Goal: Information Seeking & Learning: Check status

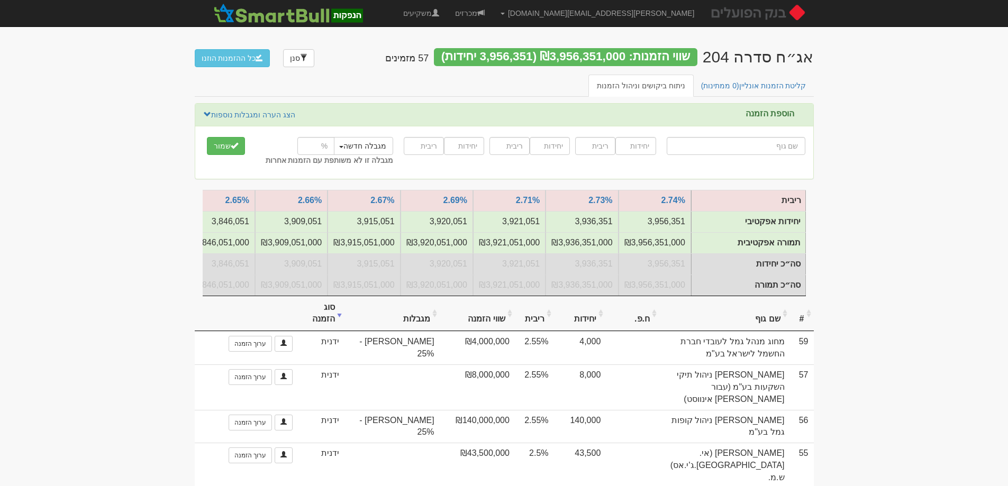
click at [335, 319] on th "סוג הזמנה" at bounding box center [321, 313] width 47 height 35
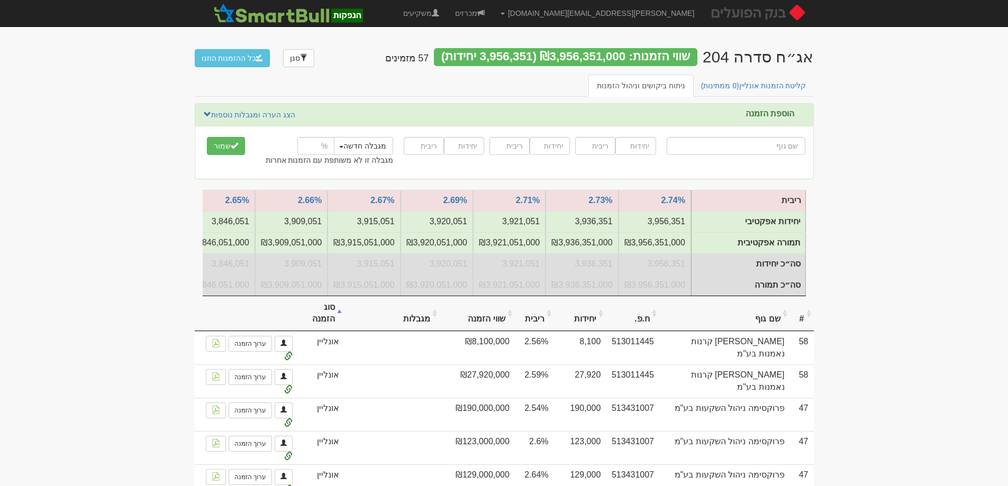
click at [529, 323] on th "ריבית" at bounding box center [534, 313] width 39 height 35
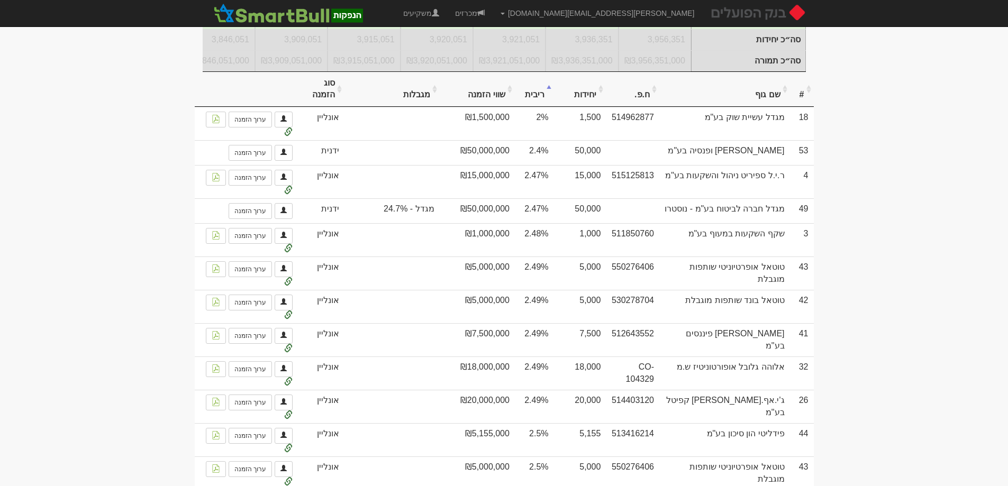
scroll to position [166, 0]
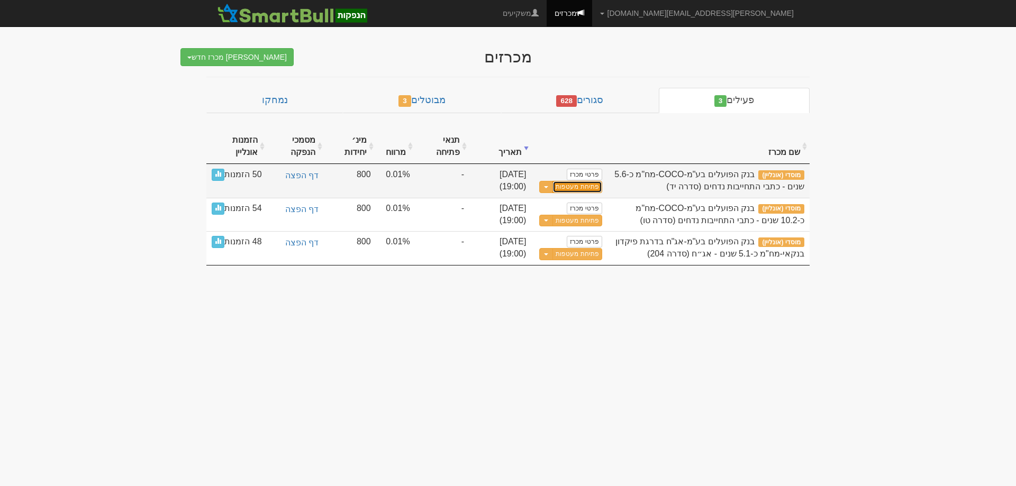
click at [565, 188] on link "פתיחת מעטפות" at bounding box center [576, 187] width 49 height 12
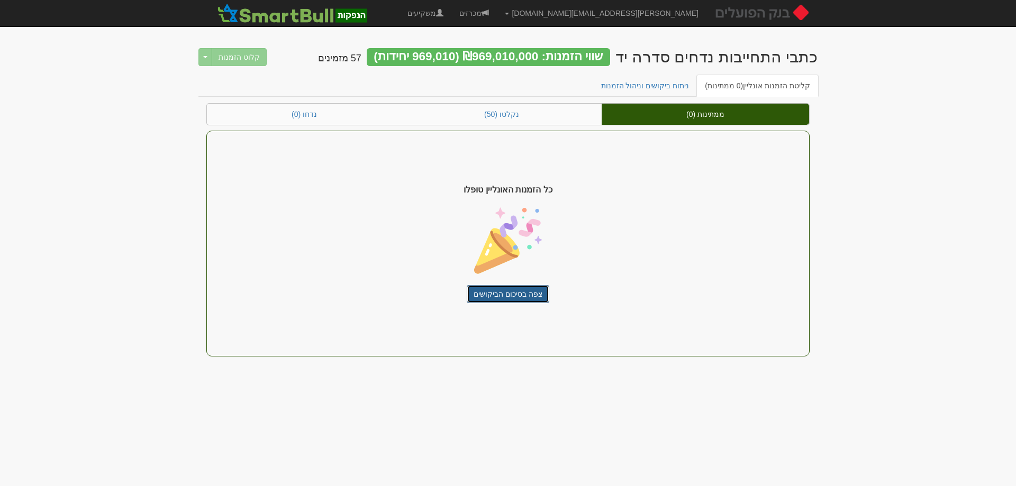
click at [502, 296] on link "צפה בסיכום הביקושים" at bounding box center [508, 294] width 83 height 18
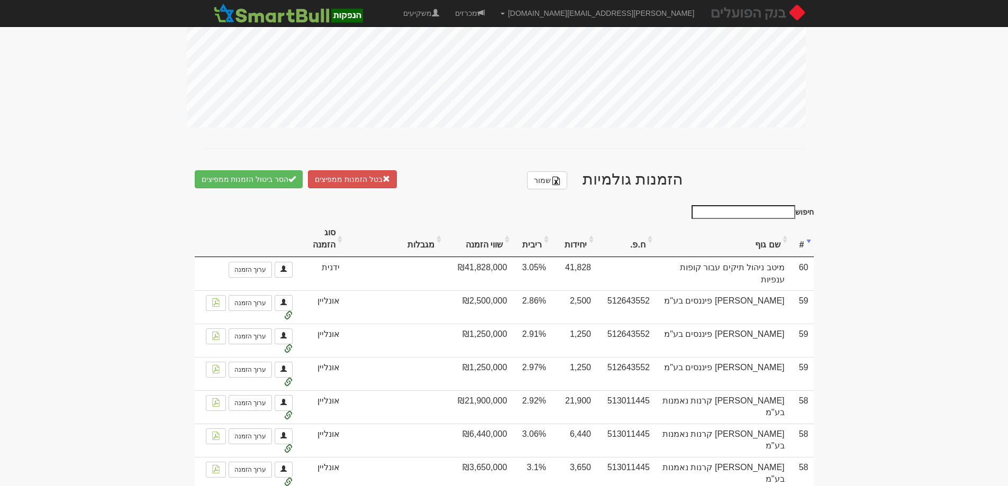
scroll to position [635, 0]
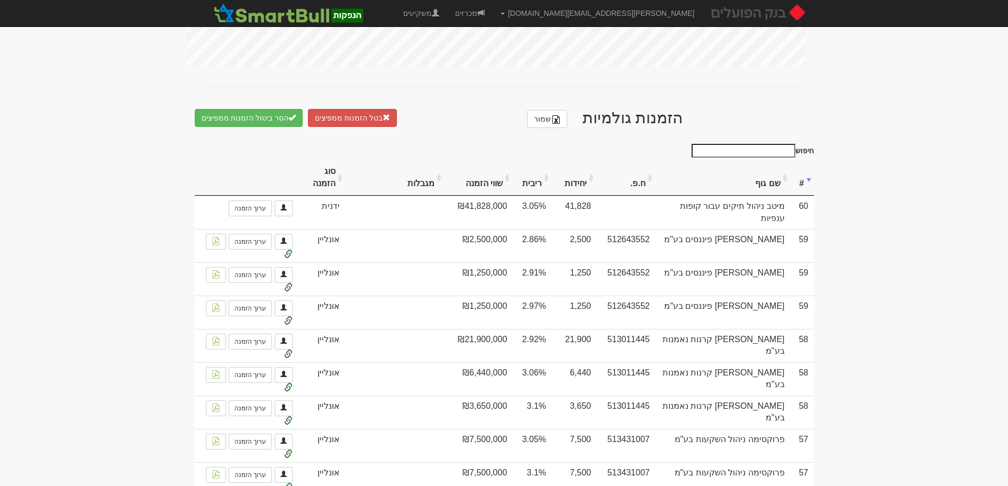
click at [536, 160] on th "ריבית" at bounding box center [531, 177] width 39 height 35
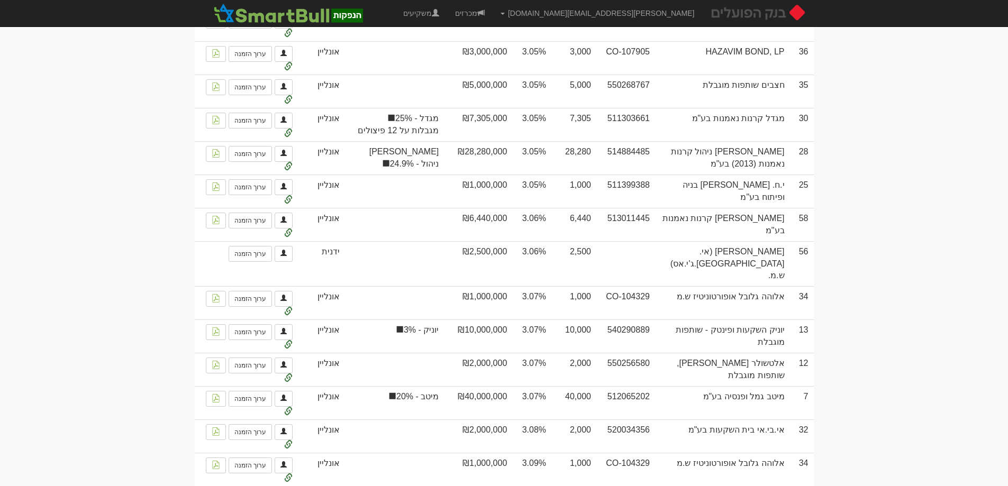
scroll to position [3495, 0]
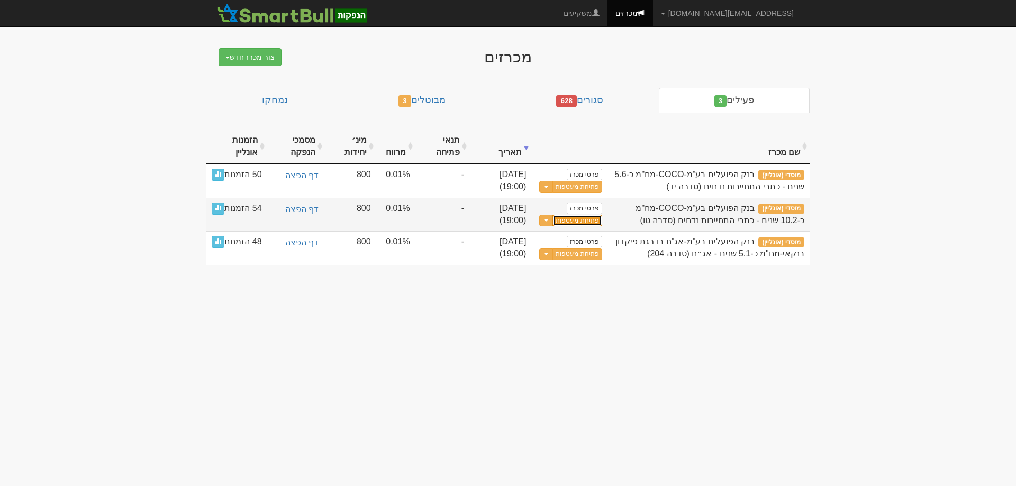
click at [582, 222] on link "פתיחת מעטפות" at bounding box center [576, 221] width 49 height 12
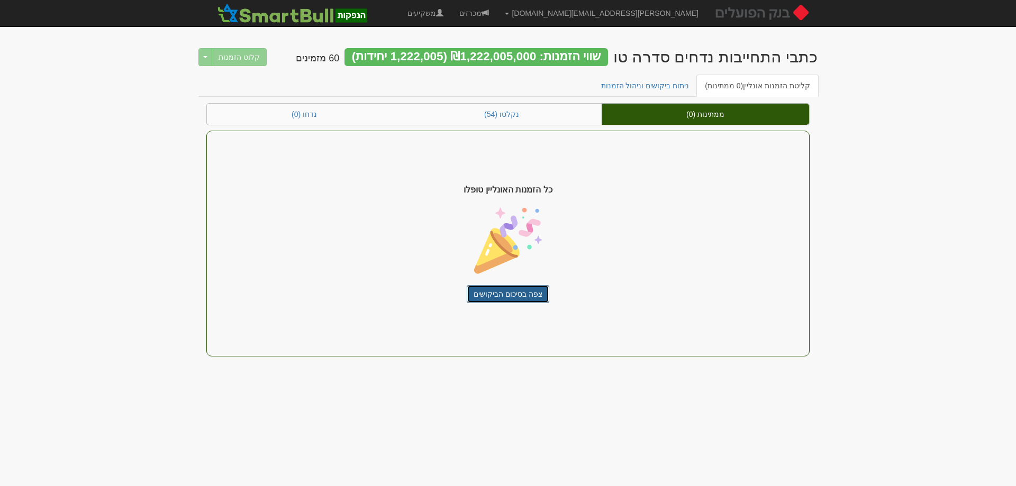
click at [511, 290] on link "צפה בסיכום הביקושים" at bounding box center [508, 294] width 83 height 18
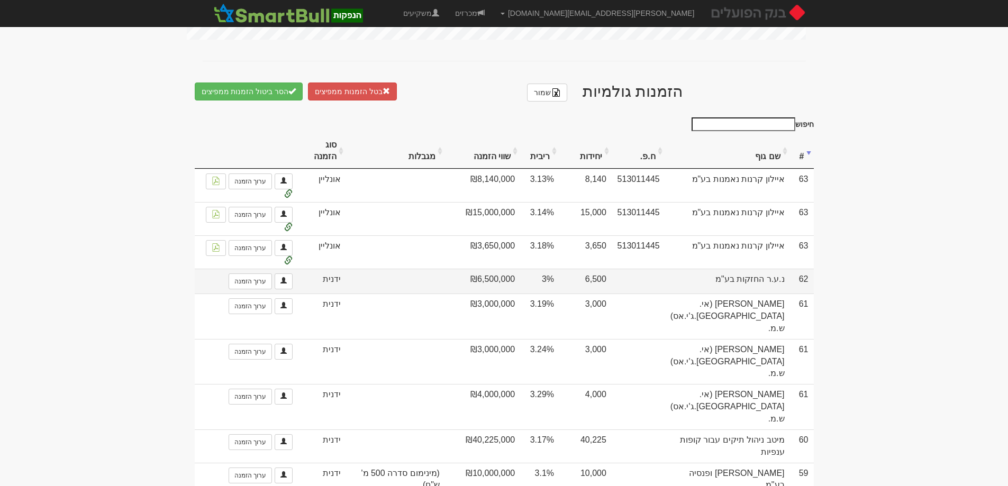
scroll to position [635, 0]
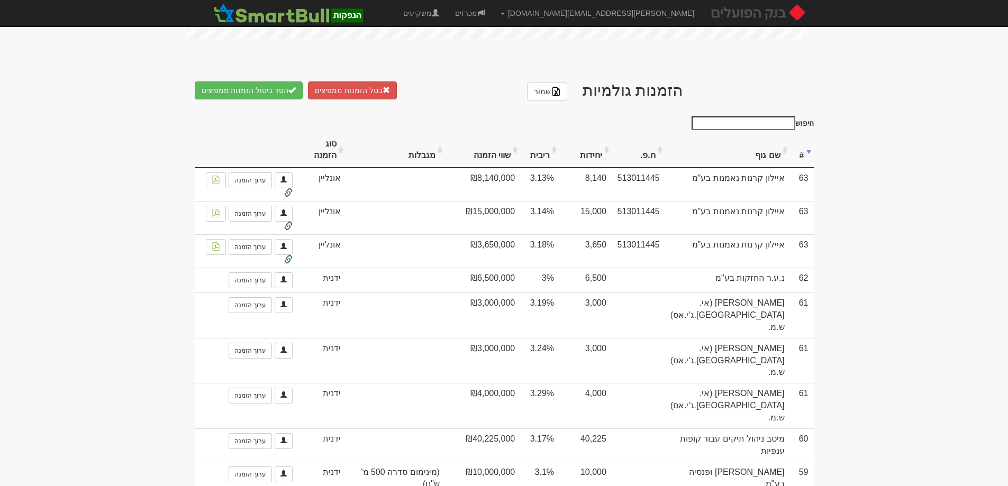
click at [554, 161] on th "ריבית" at bounding box center [539, 150] width 39 height 35
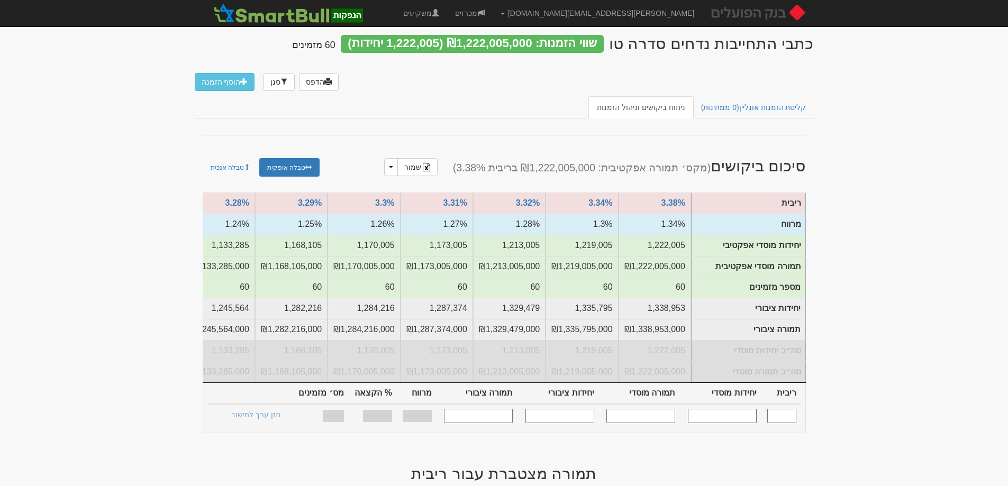
scroll to position [0, 0]
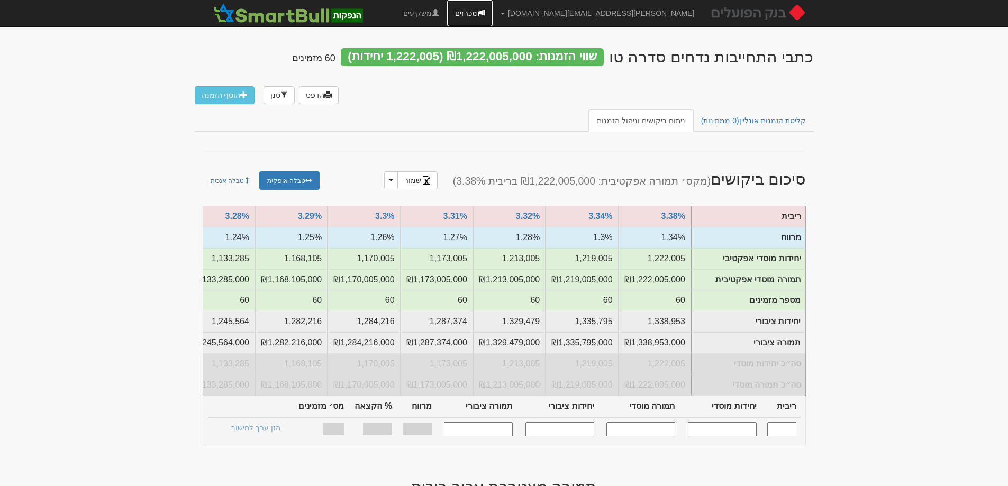
click at [492, 11] on link "מכרזים" at bounding box center [469, 13] width 45 height 26
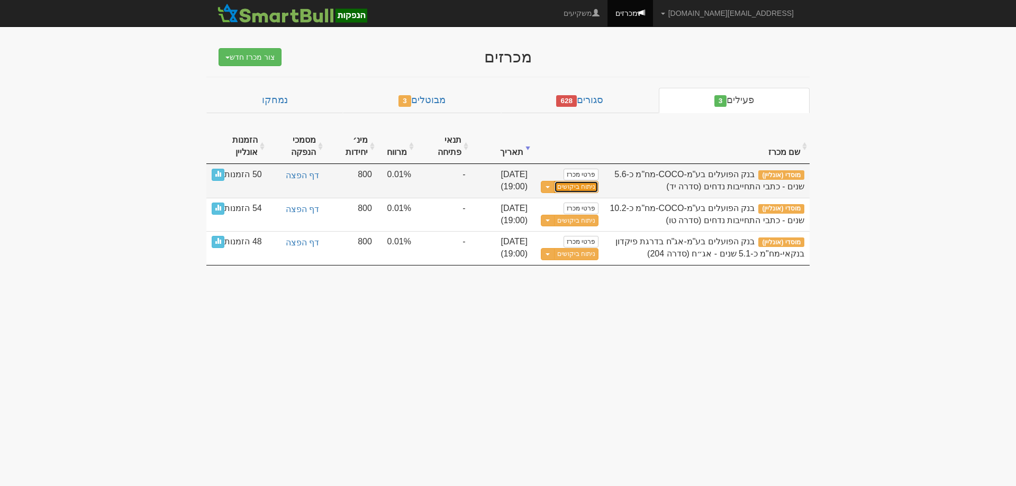
click at [585, 188] on link "ניתוח ביקושים" at bounding box center [576, 187] width 44 height 12
click at [584, 187] on link "ניתוח ביקושים" at bounding box center [576, 187] width 44 height 12
click at [581, 187] on link "ניתוח ביקושים" at bounding box center [576, 187] width 44 height 12
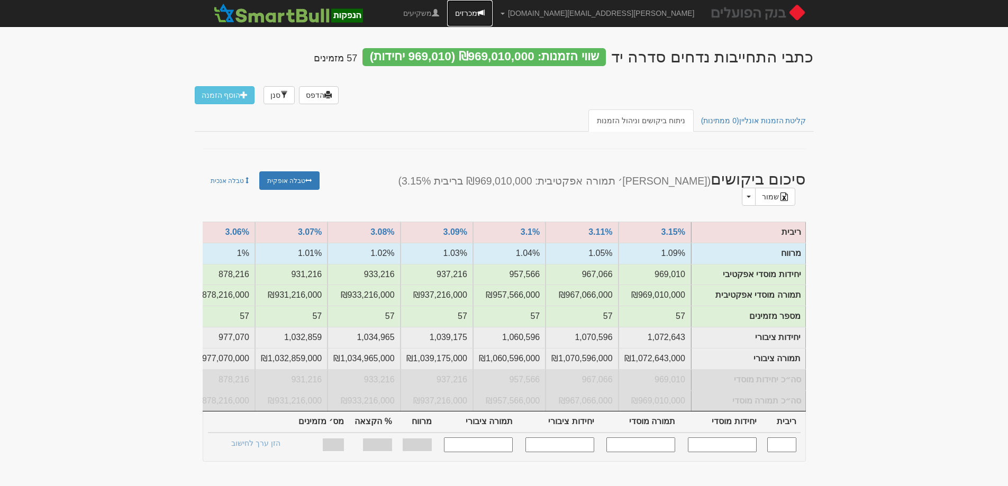
click at [492, 10] on link "מכרזים" at bounding box center [469, 13] width 45 height 26
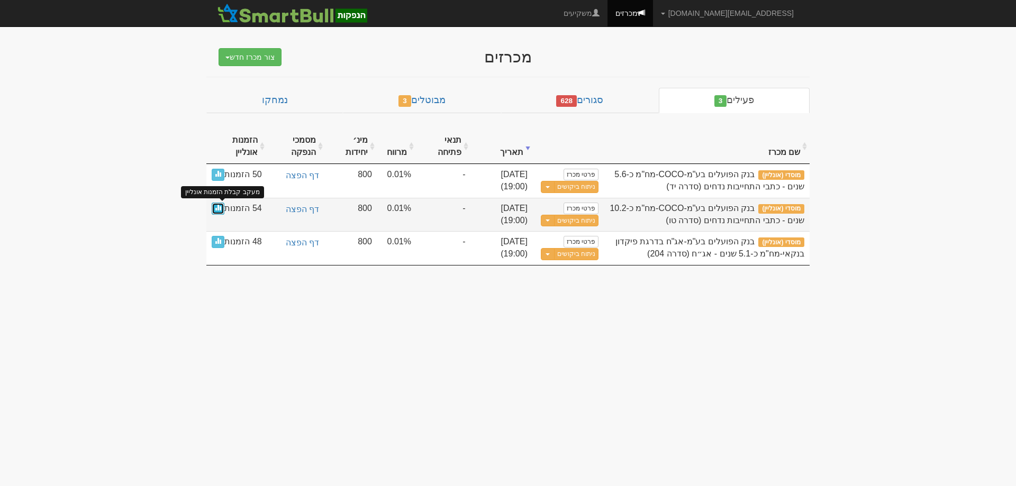
click at [219, 206] on span at bounding box center [218, 207] width 6 height 6
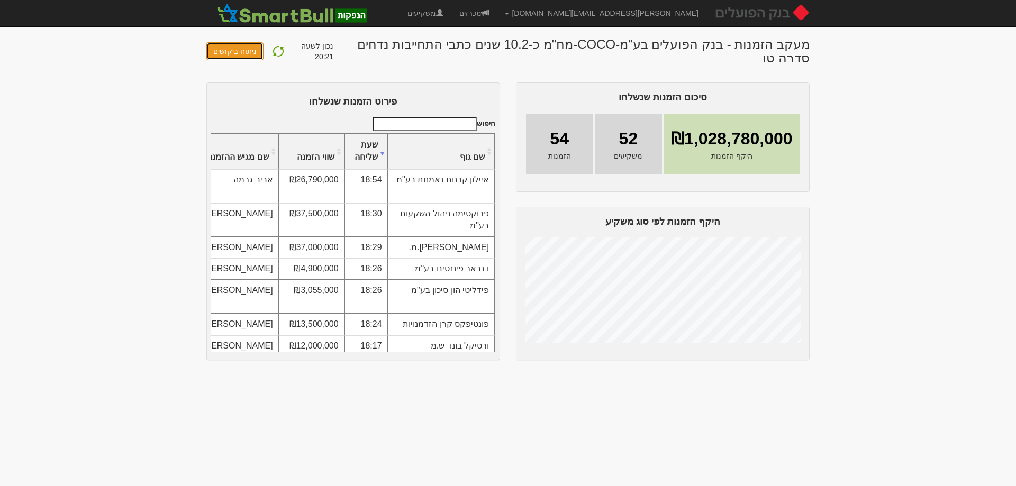
click at [232, 45] on link "ניתוח ביקושים" at bounding box center [234, 51] width 57 height 18
click at [233, 47] on link "ניתוח ביקושים" at bounding box center [234, 51] width 57 height 18
click at [275, 45] on img at bounding box center [278, 51] width 13 height 13
click at [497, 18] on link "מכרזים" at bounding box center [473, 13] width 45 height 26
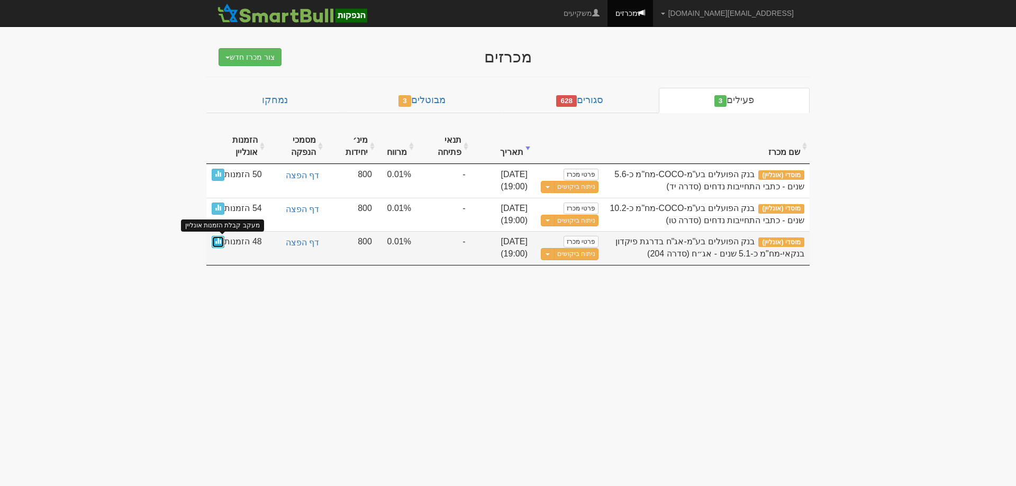
click at [218, 240] on span at bounding box center [218, 240] width 6 height 6
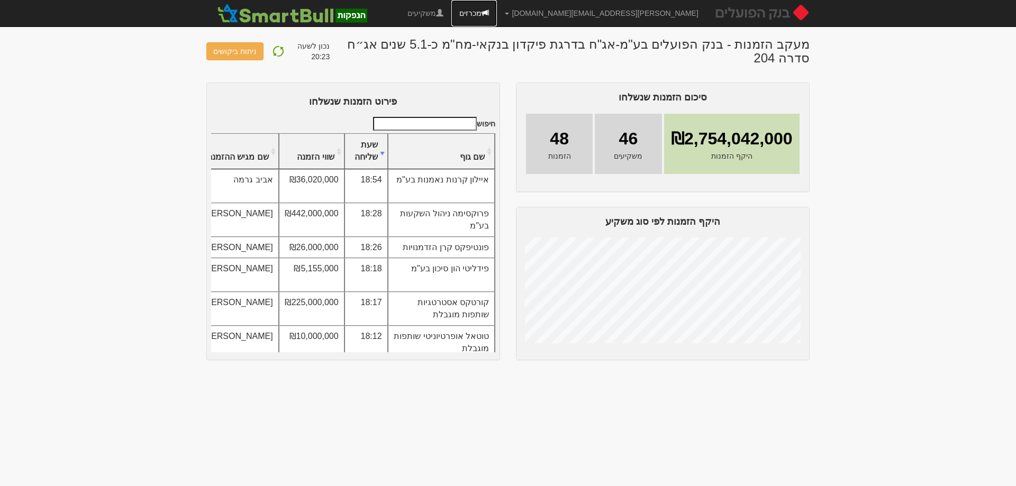
click at [497, 12] on link "מכרזים" at bounding box center [473, 13] width 45 height 26
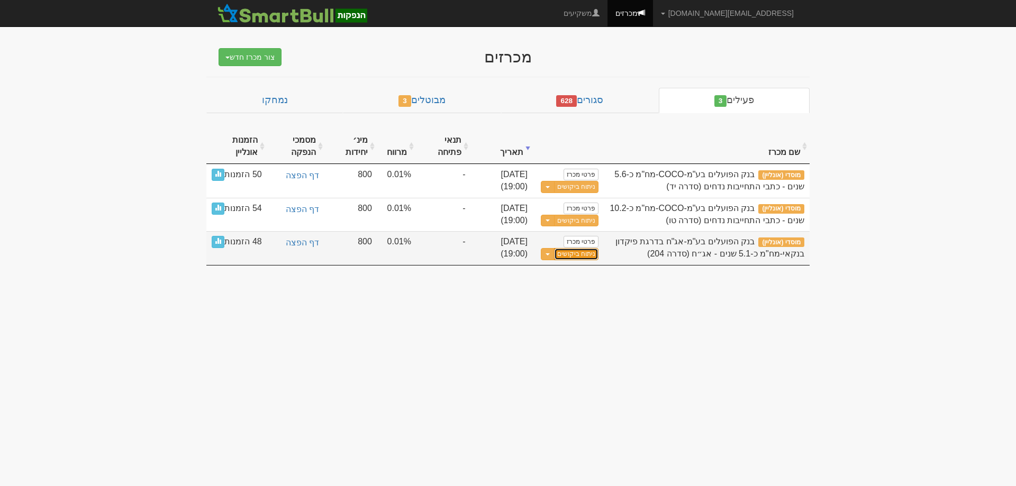
click at [584, 251] on link "ניתוח ביקושים" at bounding box center [576, 254] width 44 height 12
click at [575, 251] on link "ניתוח ביקושים" at bounding box center [576, 254] width 44 height 12
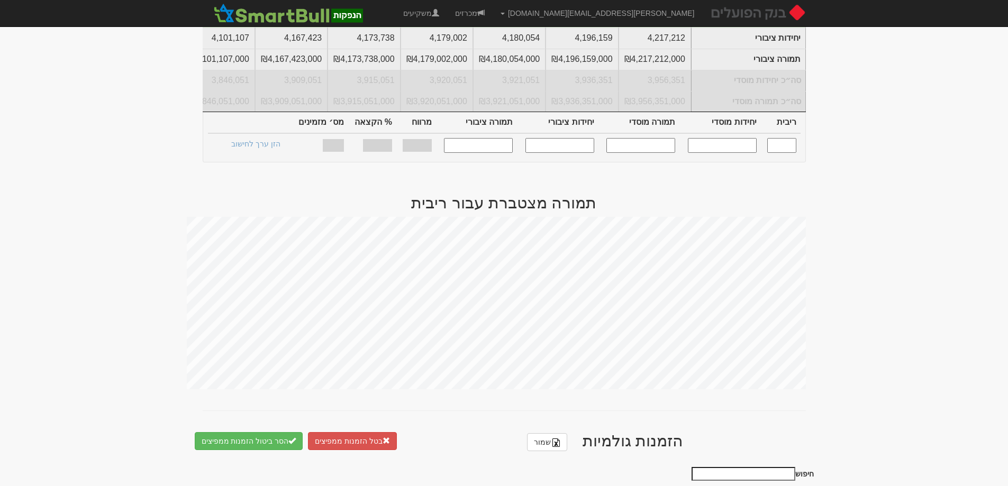
scroll to position [529, 0]
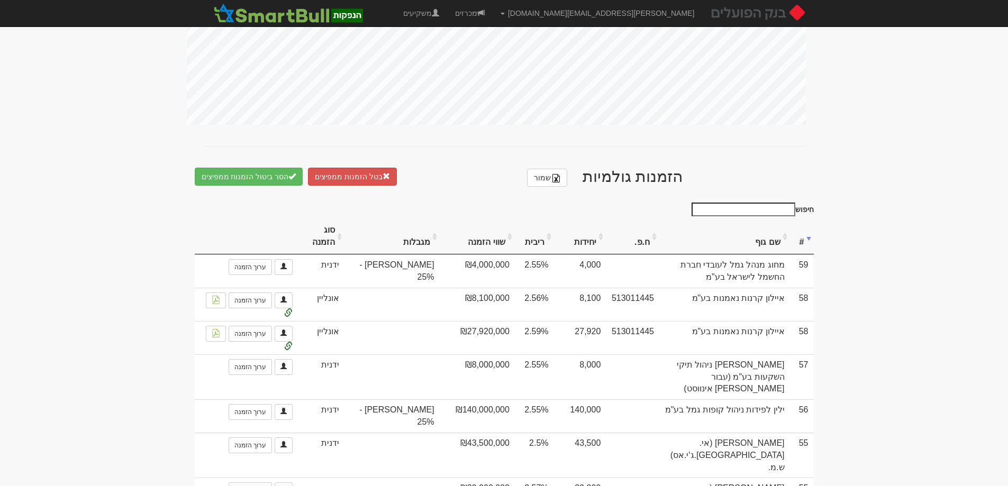
click at [587, 233] on th "יחידות" at bounding box center [580, 236] width 52 height 35
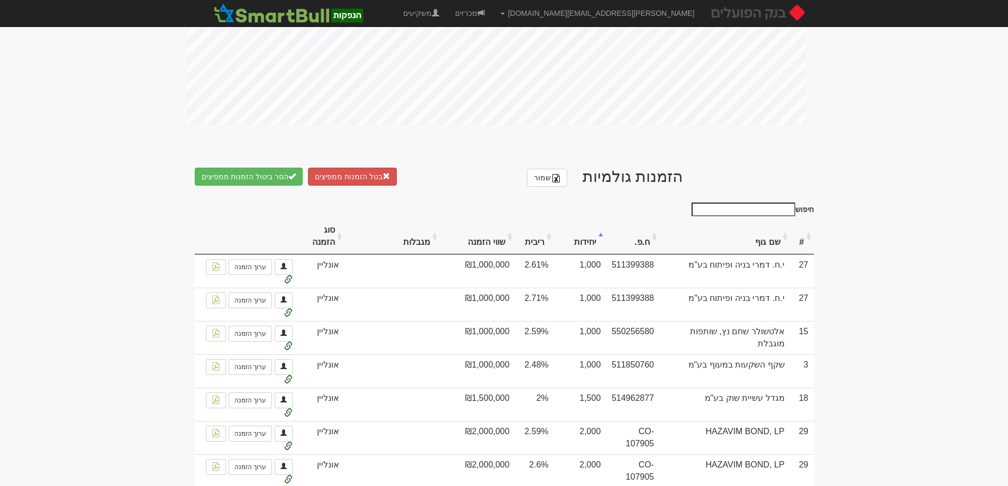
click at [587, 233] on th "יחידות" at bounding box center [580, 236] width 52 height 35
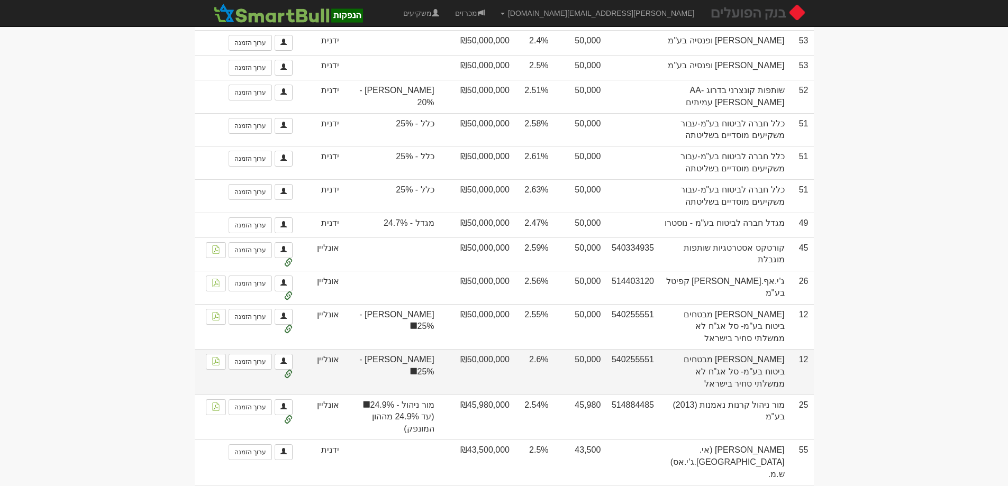
scroll to position [1375, 0]
